Goal: Information Seeking & Learning: Learn about a topic

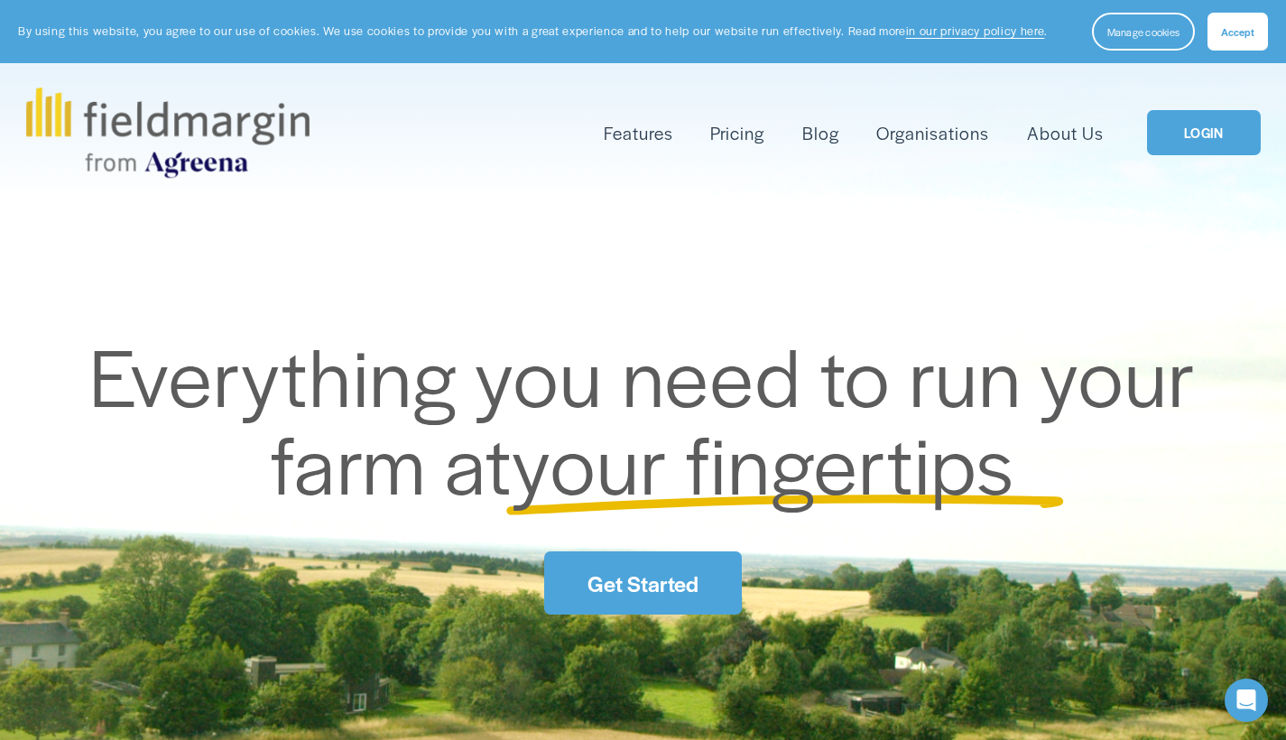
click at [0, 0] on span "Livestock" at bounding box center [0, 0] width 0 height 0
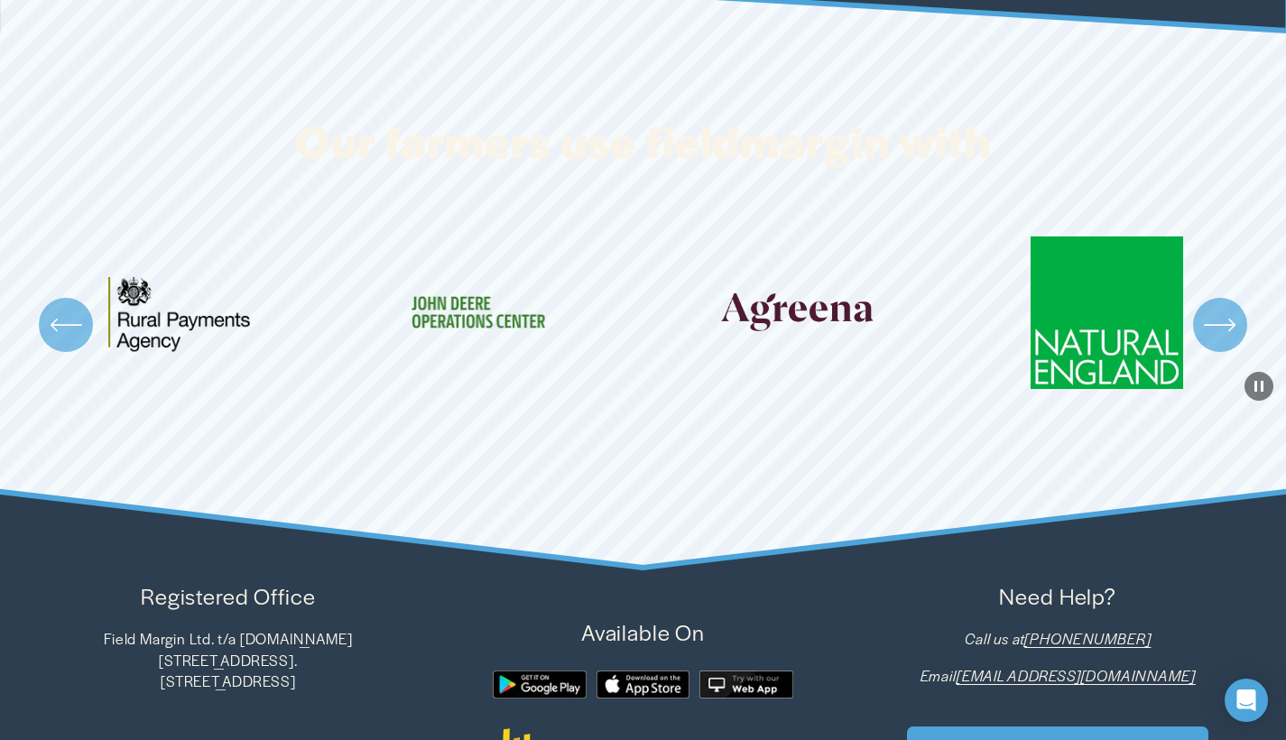
scroll to position [2943, 0]
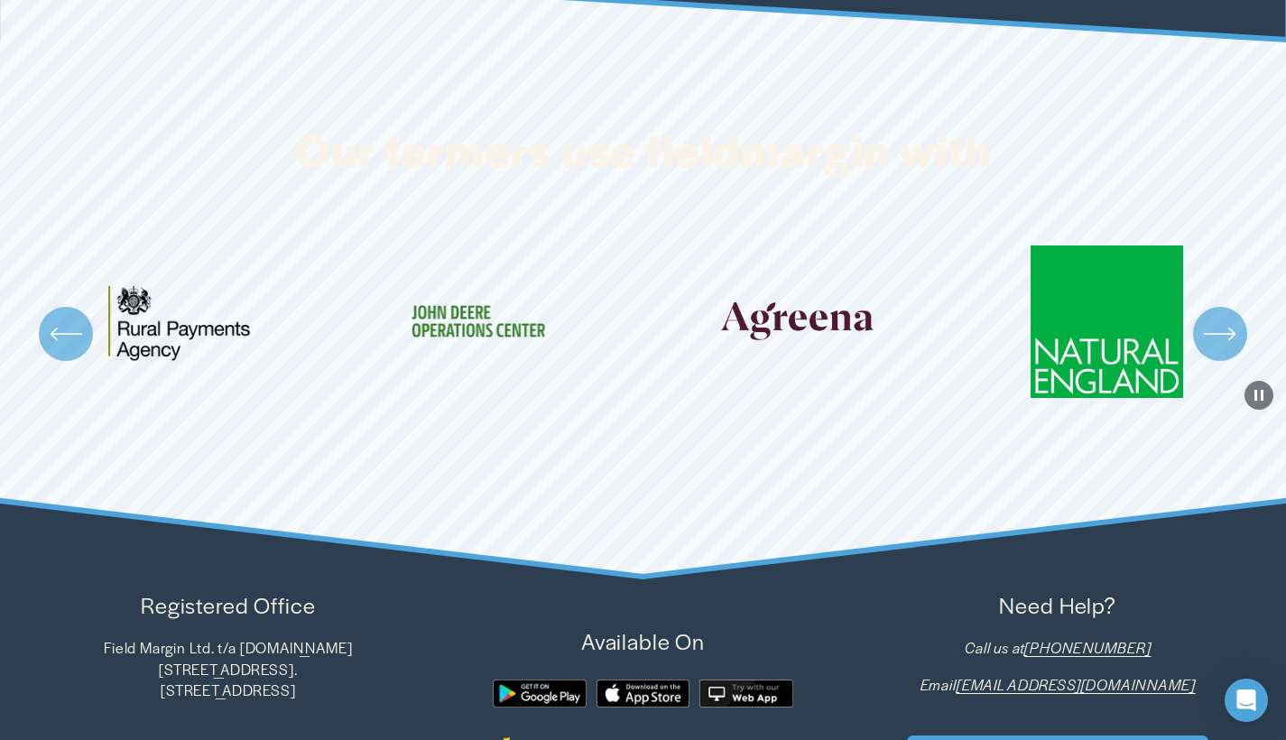
click at [1218, 336] on icon "\a \a \a Next\a \a" at bounding box center [1220, 334] width 32 height 32
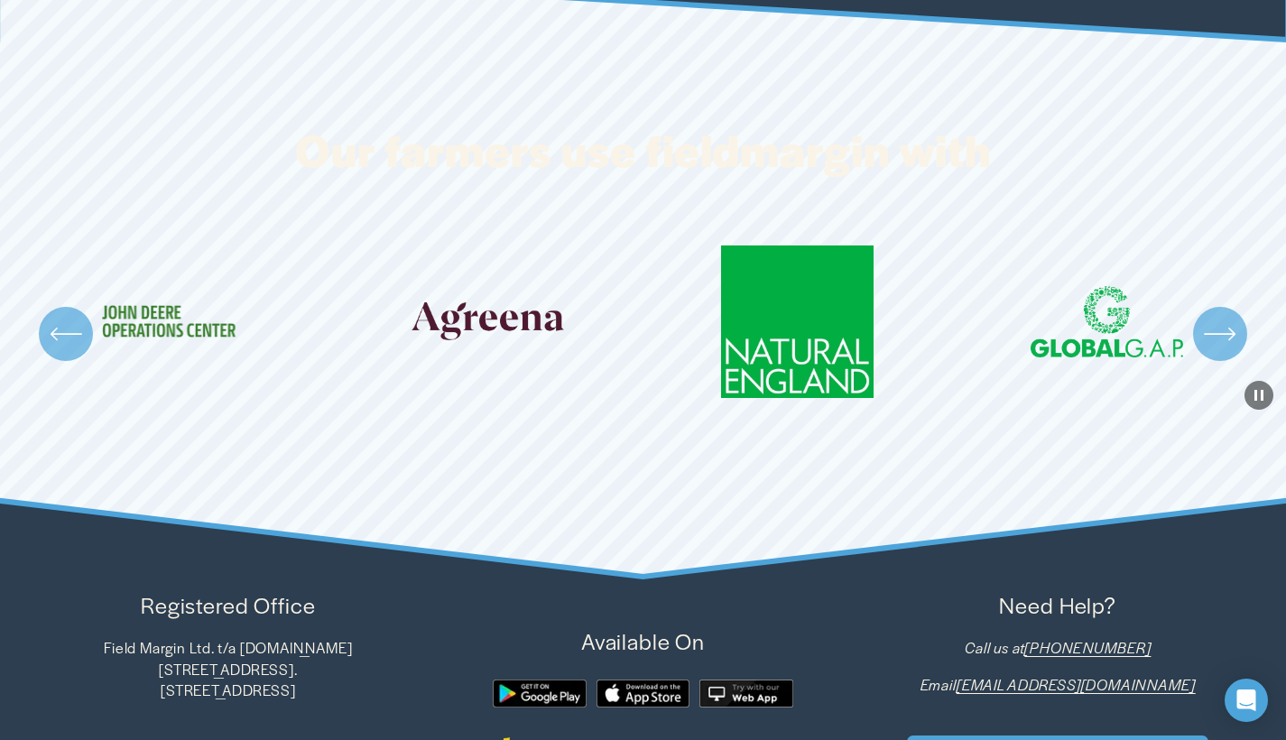
click at [1218, 336] on icon "\a \a \a Next\a \a" at bounding box center [1220, 334] width 32 height 32
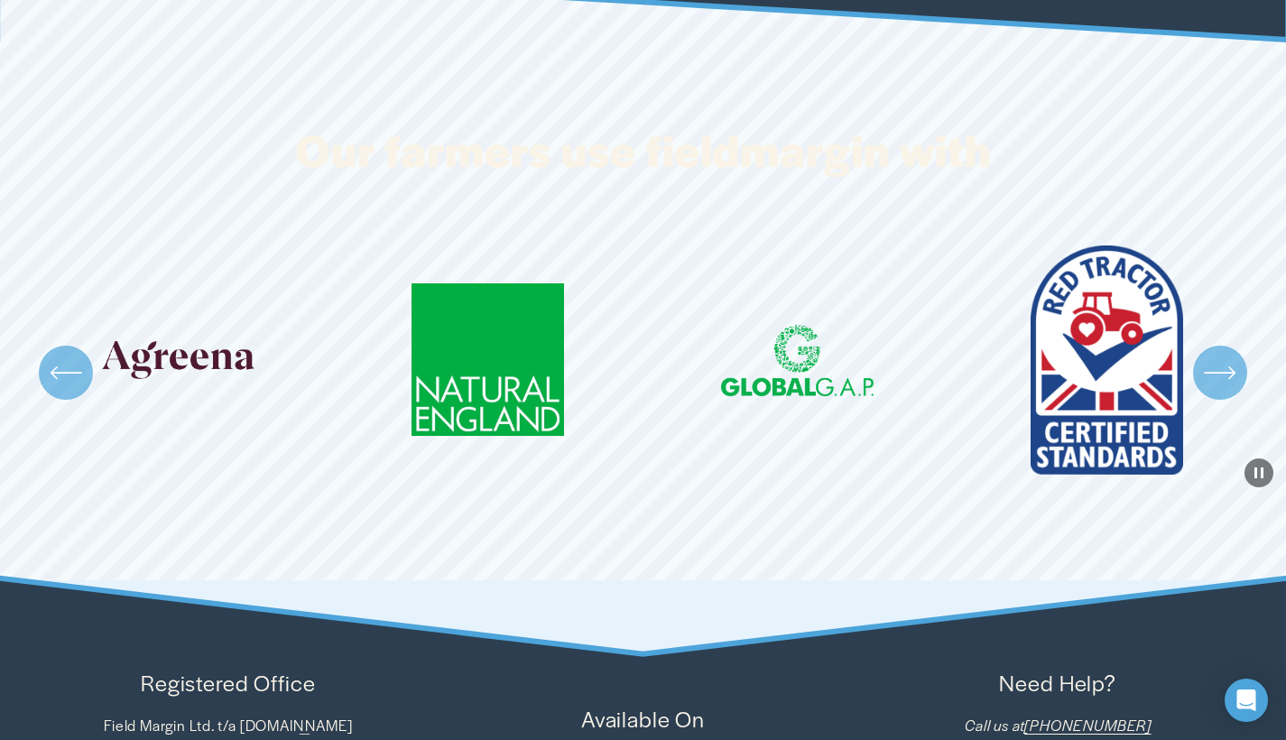
click at [1218, 336] on ul "Carousel" at bounding box center [643, 372] width 1234 height 254
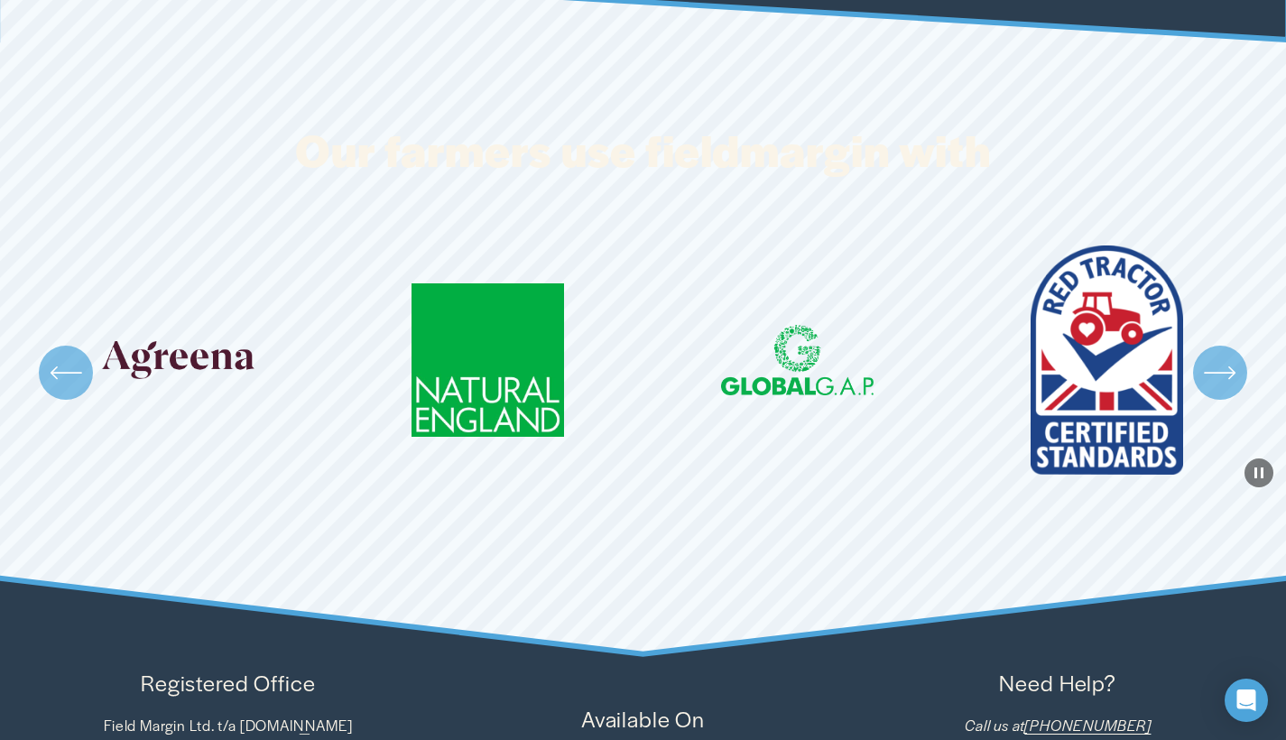
click at [1215, 373] on icon "\a \a \a Next\a \a" at bounding box center [1219, 373] width 29 height 0
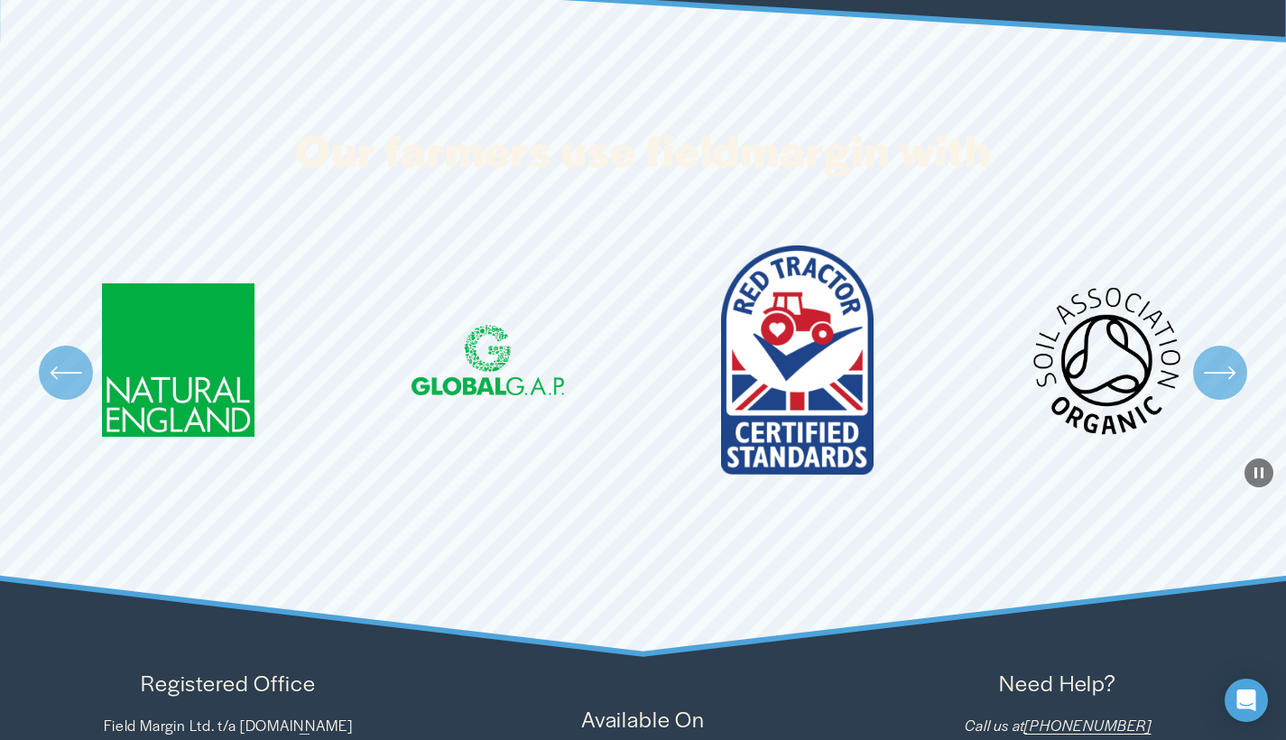
click at [1215, 373] on icon "\a \a \a Next\a \a" at bounding box center [1219, 373] width 29 height 0
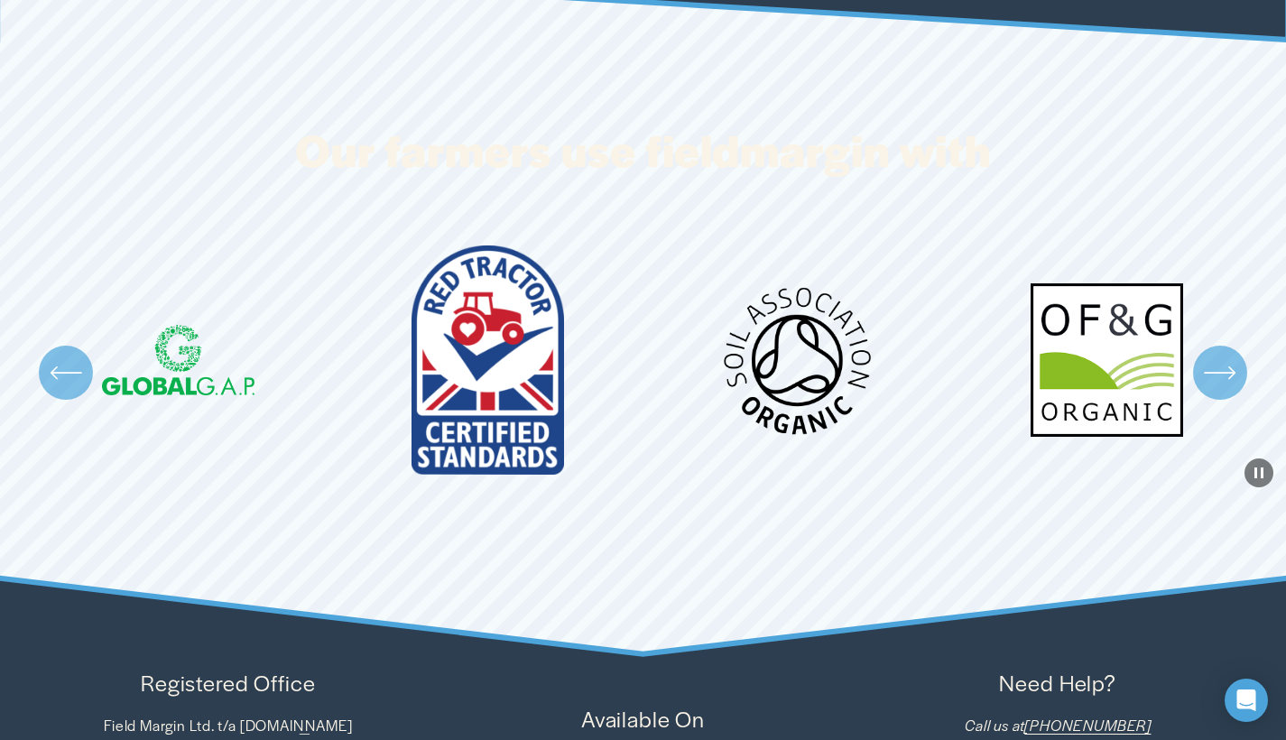
click at [1215, 373] on icon "\a \a \a Next\a \a" at bounding box center [1219, 373] width 29 height 0
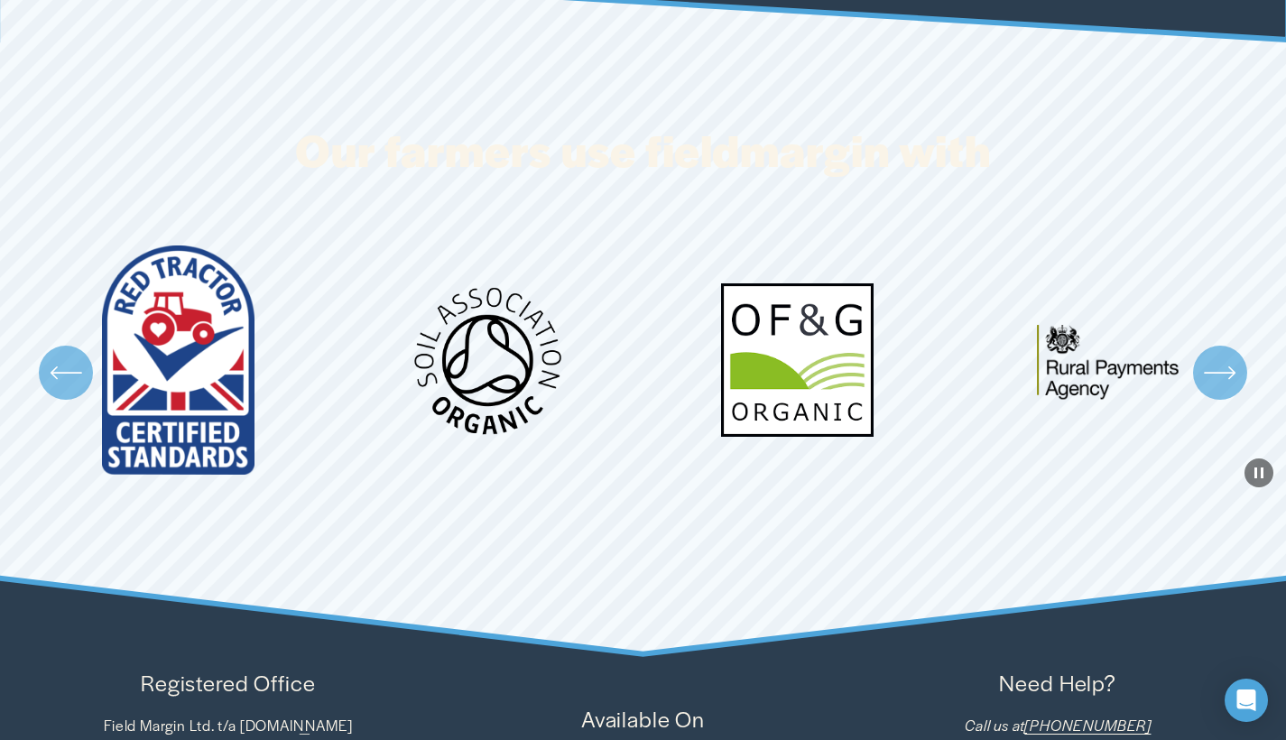
click at [1215, 373] on icon "\a \a \a Next\a \a" at bounding box center [1219, 373] width 29 height 0
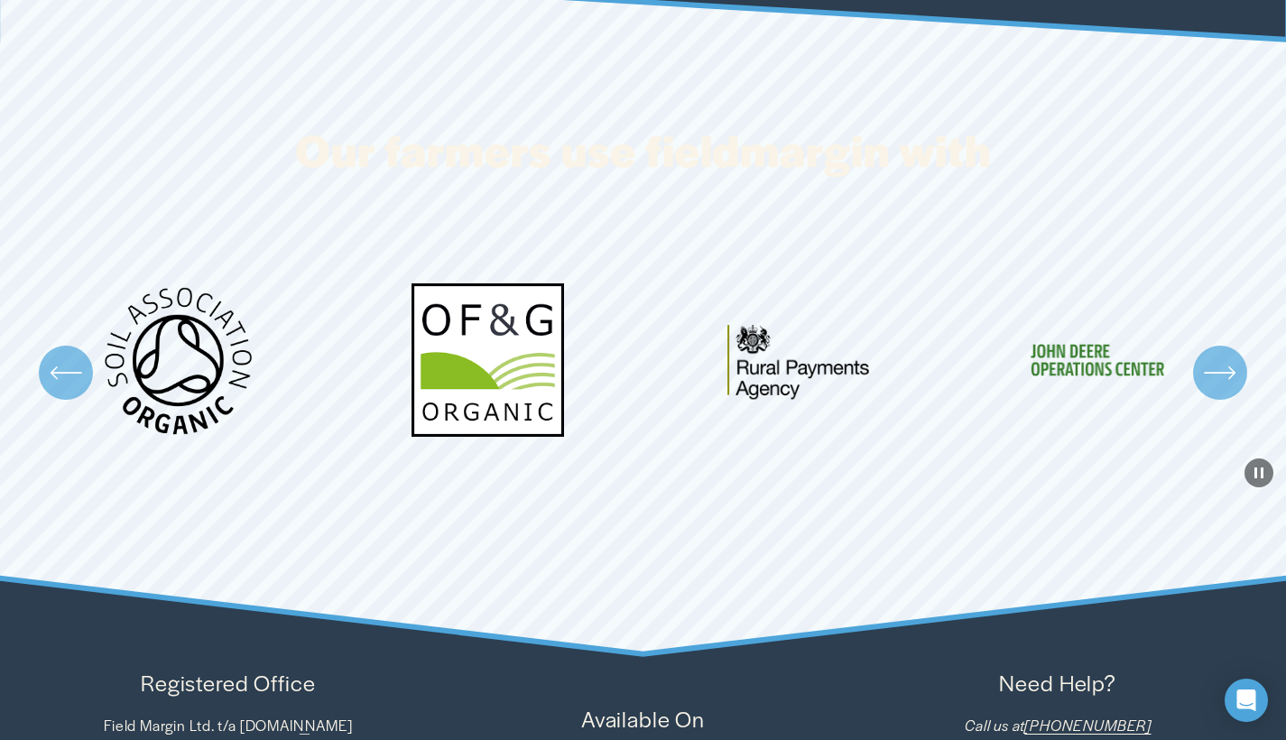
click at [1215, 373] on icon "\a \a \a Next\a \a" at bounding box center [1219, 373] width 29 height 0
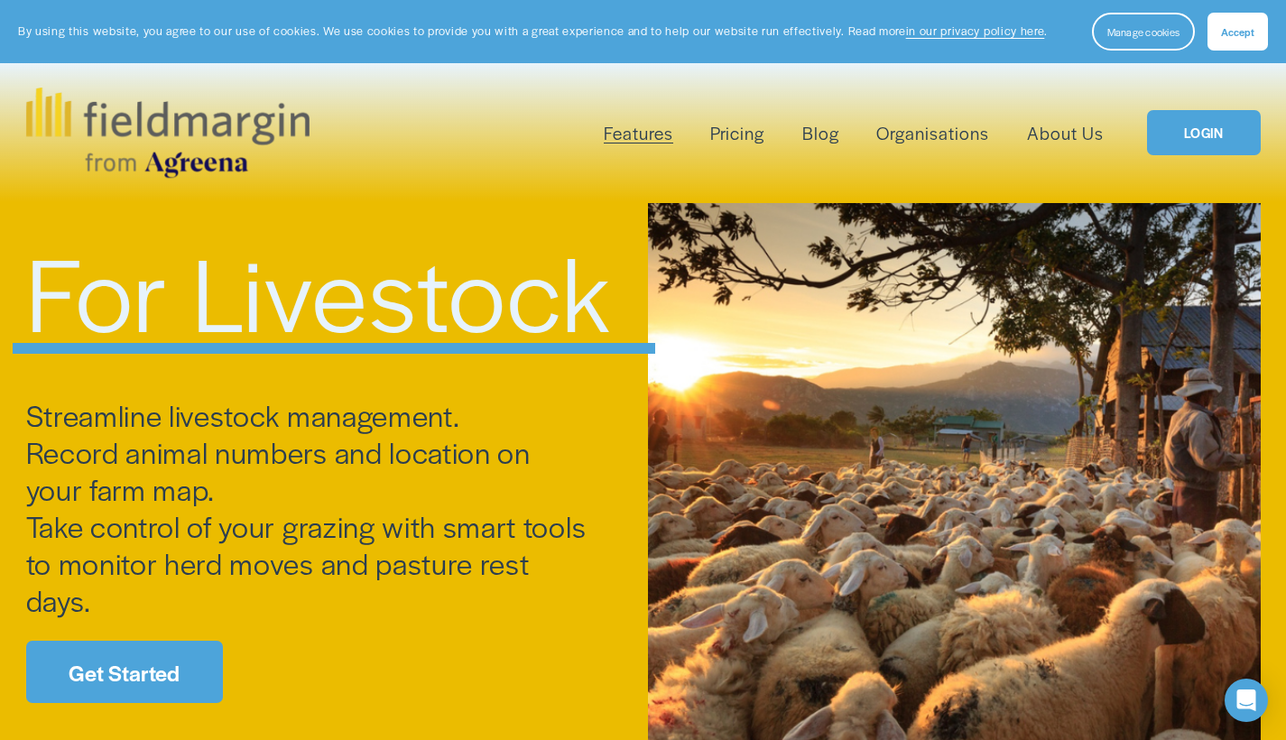
scroll to position [0, 0]
click at [0, 0] on span "Reporting" at bounding box center [0, 0] width 0 height 0
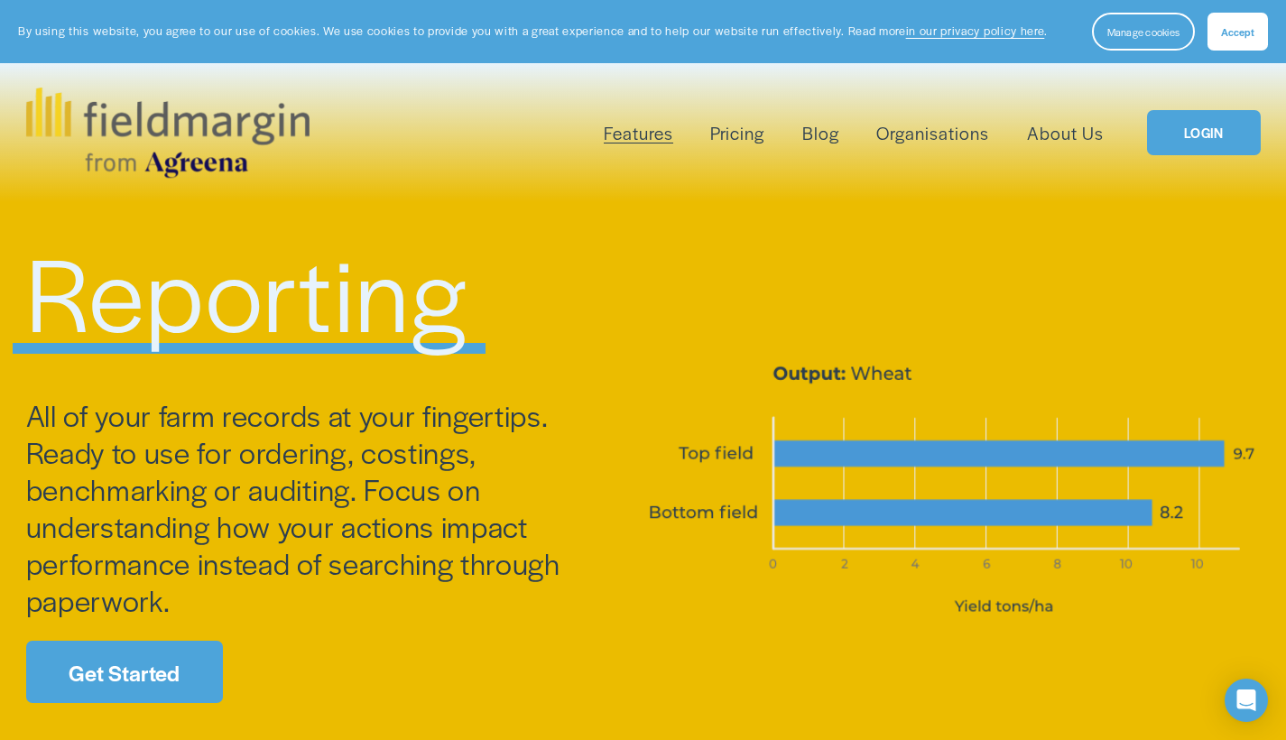
click at [734, 134] on link "Pricing" at bounding box center [737, 133] width 54 height 30
